Goal: Task Accomplishment & Management: Manage account settings

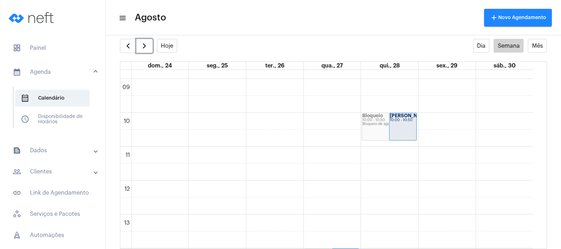
scroll to position [308, 0]
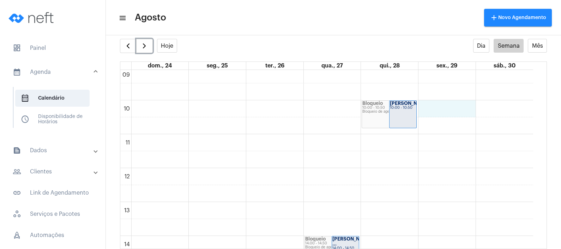
click at [449, 109] on div "00 01 02 03 04 05 06 07 08 09 10 11 12 13 14 15 16 17 18 19 20 21 22 23 Bloquei…" at bounding box center [326, 168] width 413 height 813
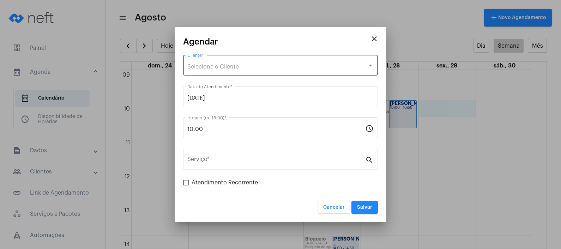
click at [279, 66] on div "Selecione o Cliente" at bounding box center [277, 66] width 180 height 6
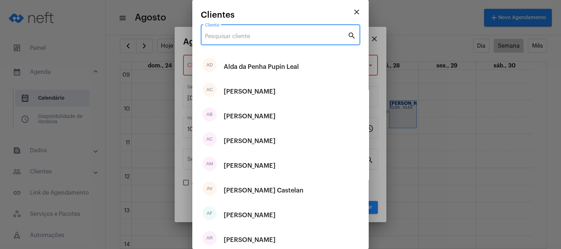
click at [290, 39] on input "Cliente" at bounding box center [276, 36] width 142 height 6
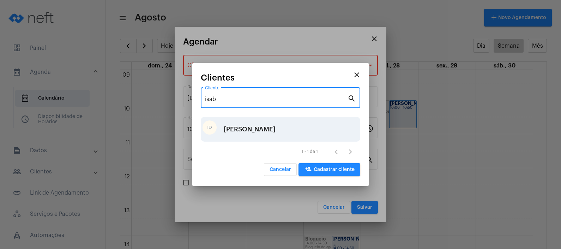
type input "isab"
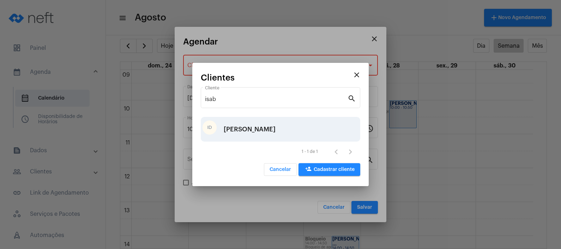
click at [257, 127] on div "[PERSON_NAME]" at bounding box center [250, 129] width 52 height 21
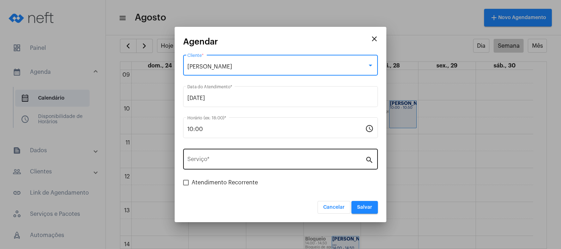
drag, startPoint x: 257, startPoint y: 127, endPoint x: 263, endPoint y: 155, distance: 28.0
click at [263, 155] on div "Serviço *" at bounding box center [276, 158] width 178 height 22
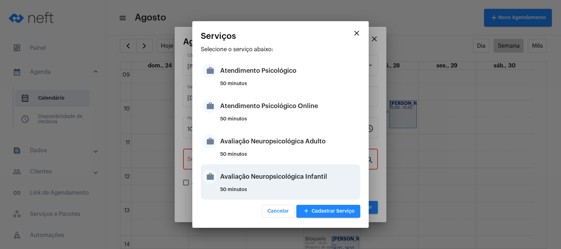
click at [287, 178] on div "Avaliação Neuropsicológica Infantil" at bounding box center [289, 176] width 138 height 21
type input "Avaliação Neuropsicológica Infantil"
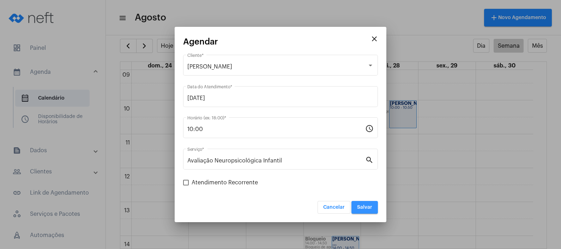
click at [366, 208] on span "Salvar" at bounding box center [364, 207] width 15 height 5
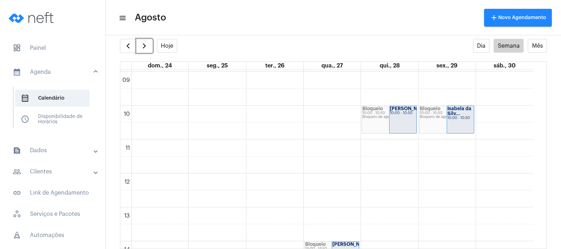
scroll to position [397, 0]
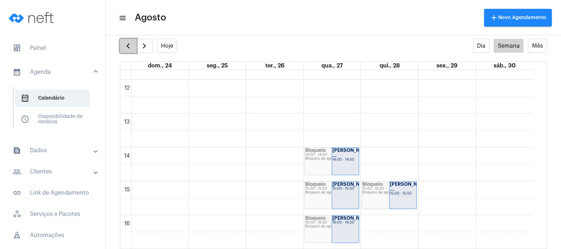
click at [130, 43] on span "button" at bounding box center [128, 46] width 8 height 8
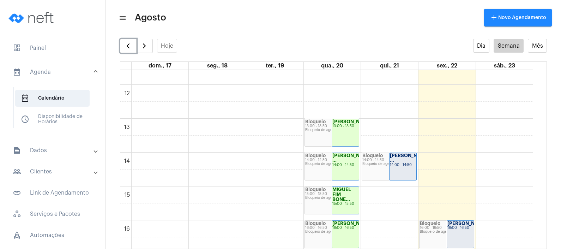
scroll to position [335, 0]
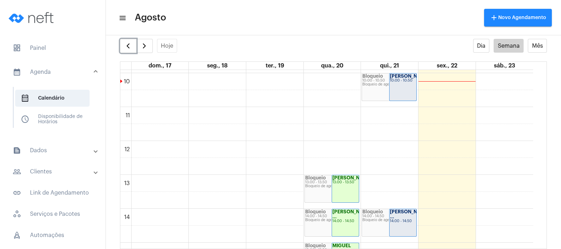
click at [402, 91] on div "[PERSON_NAME] 10:00 - 10:50" at bounding box center [402, 86] width 27 height 27
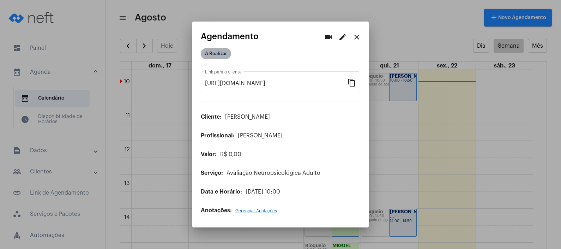
click at [227, 55] on mat-chip "A Realizar" at bounding box center [216, 53] width 30 height 11
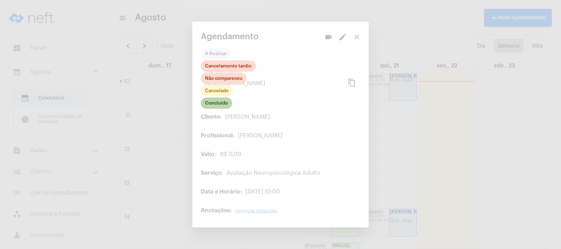
click at [217, 106] on mat-chip "Concluído" at bounding box center [216, 102] width 31 height 11
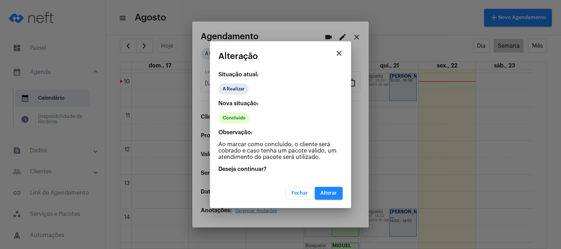
click at [334, 191] on span "Alterar" at bounding box center [328, 192] width 17 height 5
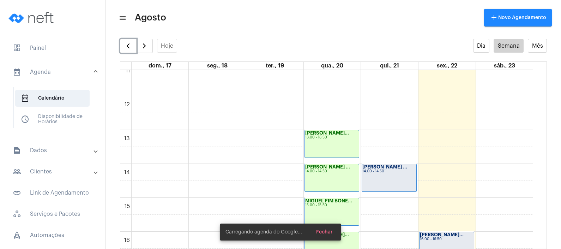
scroll to position [424, 0]
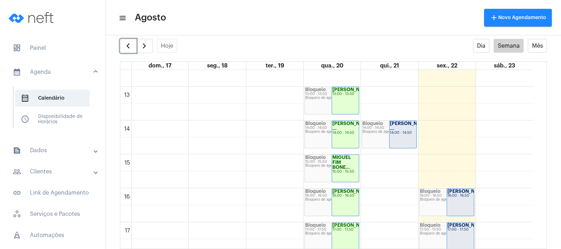
click at [397, 131] on div "14:00 - 14:50" at bounding box center [403, 133] width 26 height 4
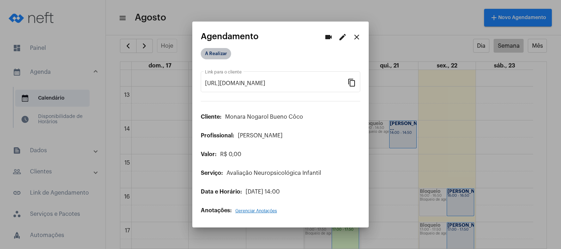
click at [222, 58] on mat-chip "A Realizar" at bounding box center [216, 53] width 30 height 11
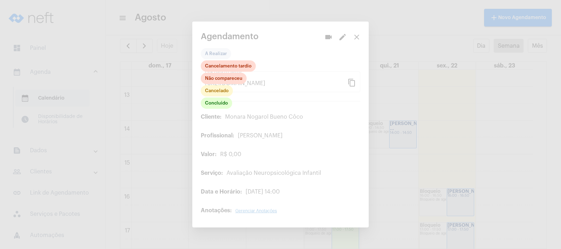
click at [216, 109] on div "Concluído Cancelado Não compareceu Cancelamento tardio" at bounding box center [228, 84] width 55 height 49
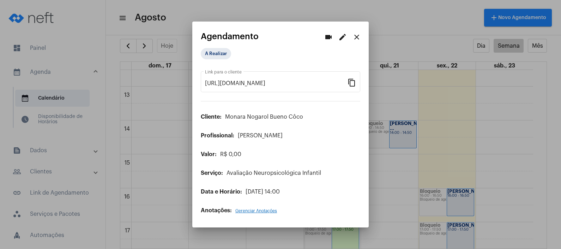
click at [220, 48] on div "A Realizar" at bounding box center [235, 54] width 73 height 14
click at [220, 55] on mat-chip "A Realizar" at bounding box center [216, 53] width 30 height 11
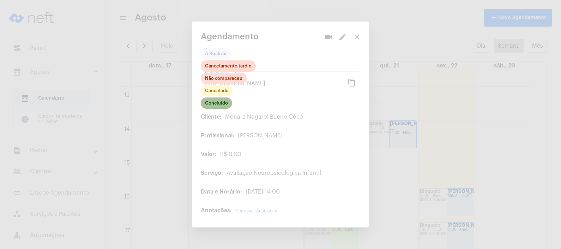
click at [218, 107] on mat-chip "Concluído" at bounding box center [216, 102] width 31 height 11
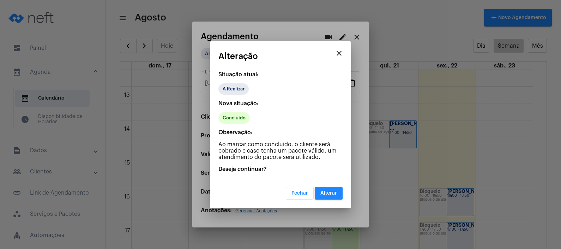
click at [326, 187] on button "Alterar" at bounding box center [329, 193] width 28 height 13
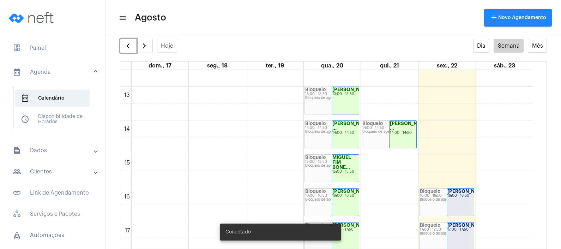
scroll to position [468, 0]
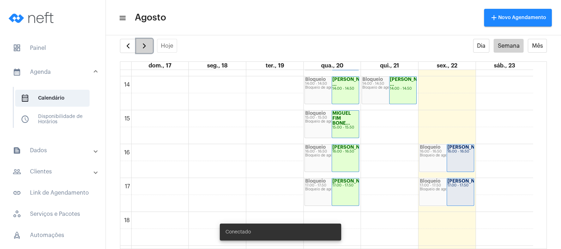
click at [147, 45] on span "button" at bounding box center [144, 46] width 8 height 8
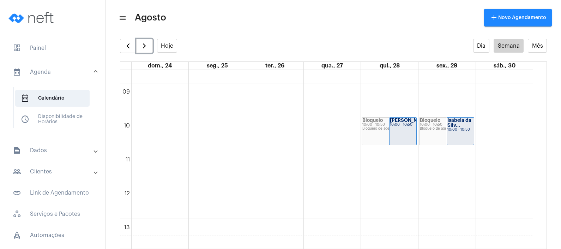
scroll to position [335, 0]
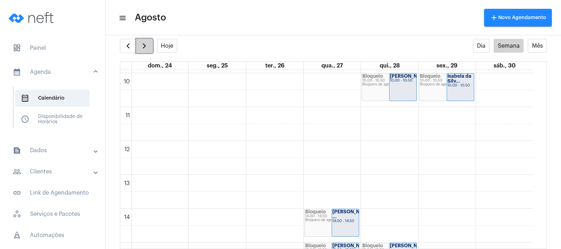
click at [147, 47] on span "button" at bounding box center [144, 46] width 8 height 8
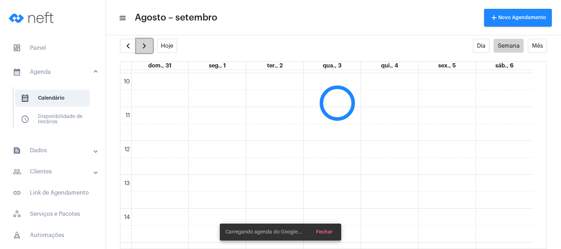
scroll to position [203, 0]
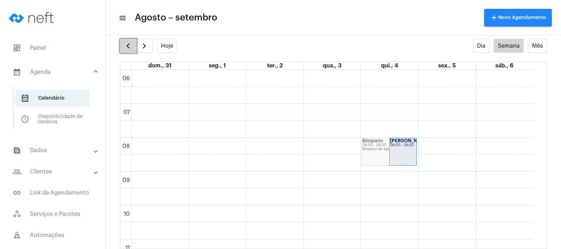
click at [127, 46] on span "button" at bounding box center [128, 46] width 8 height 8
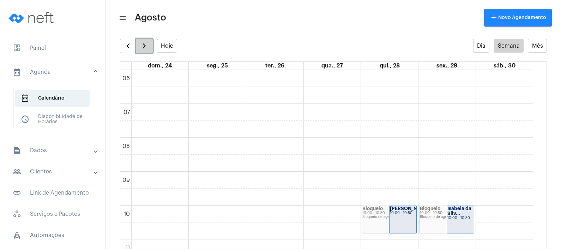
click at [141, 46] on button "button" at bounding box center [144, 46] width 17 height 14
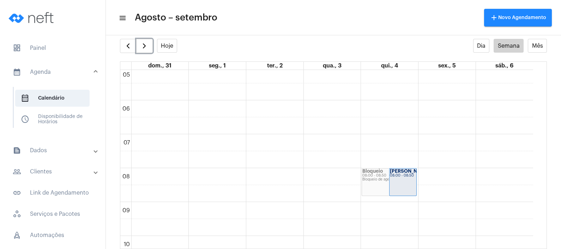
scroll to position [159, 0]
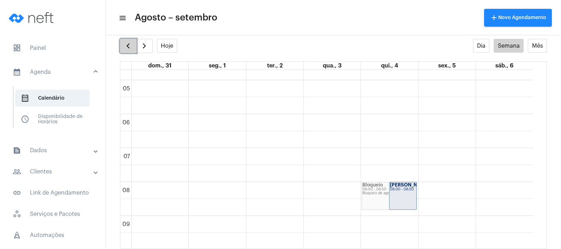
click at [134, 42] on button "button" at bounding box center [128, 46] width 17 height 14
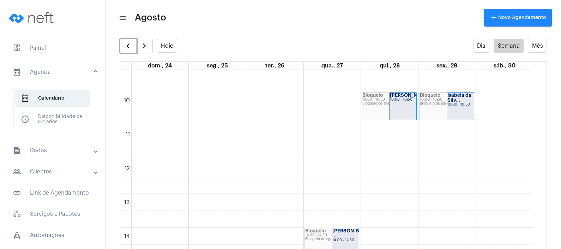
scroll to position [335, 0]
